Goal: Task Accomplishment & Management: Manage account settings

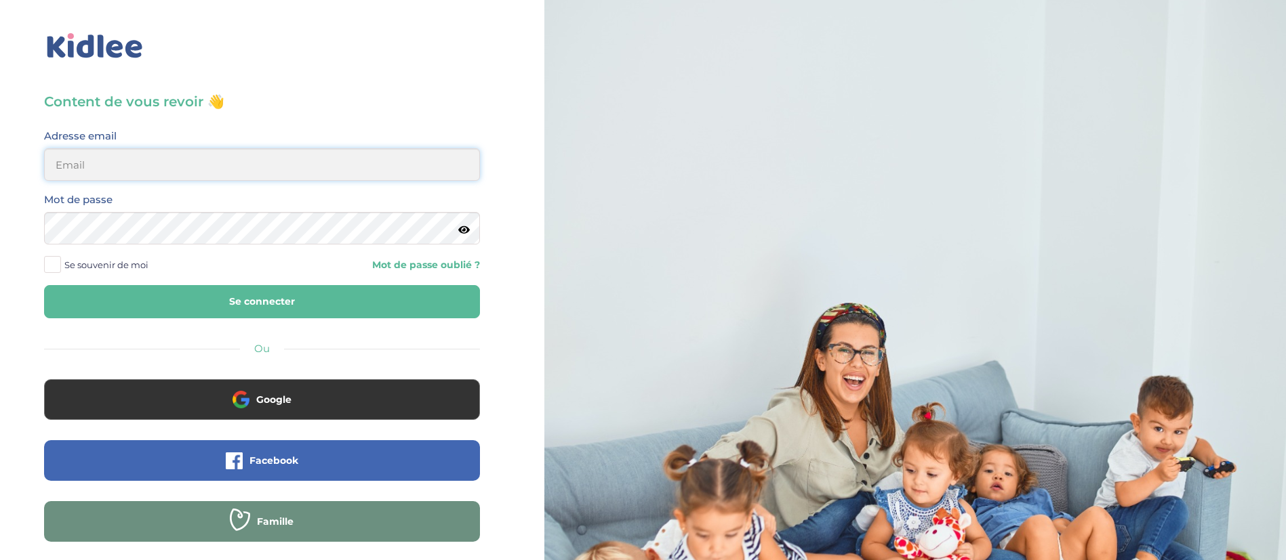
type input "[EMAIL_ADDRESS][DOMAIN_NAME]"
click at [146, 295] on button "Se connecter" at bounding box center [262, 301] width 436 height 33
type input "[EMAIL_ADDRESS][DOMAIN_NAME]"
click at [96, 325] on div "Content de vous revoir 👋 Avant de poursuivre veuillez vérifier que tous les cha…" at bounding box center [262, 366] width 436 height 549
click at [144, 302] on button "Se connecter" at bounding box center [262, 301] width 436 height 33
